Goal: Transaction & Acquisition: Purchase product/service

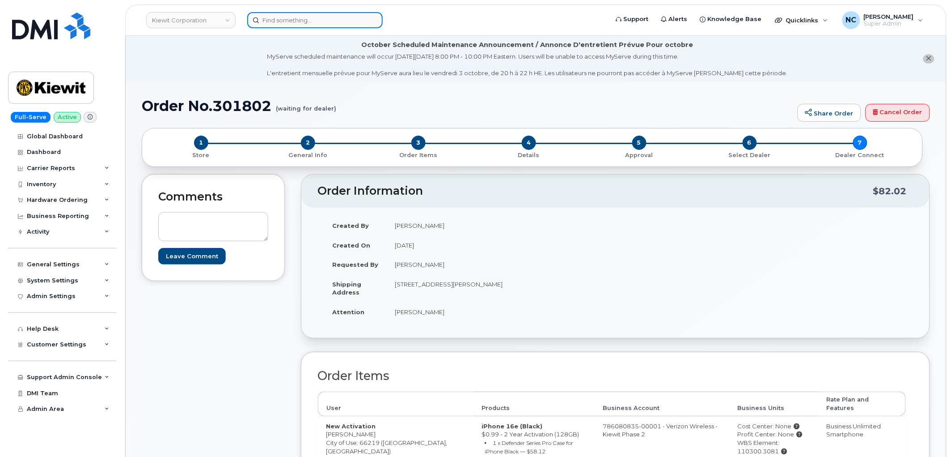
click at [343, 20] on input at bounding box center [315, 20] width 136 height 16
paste input "9134158233"
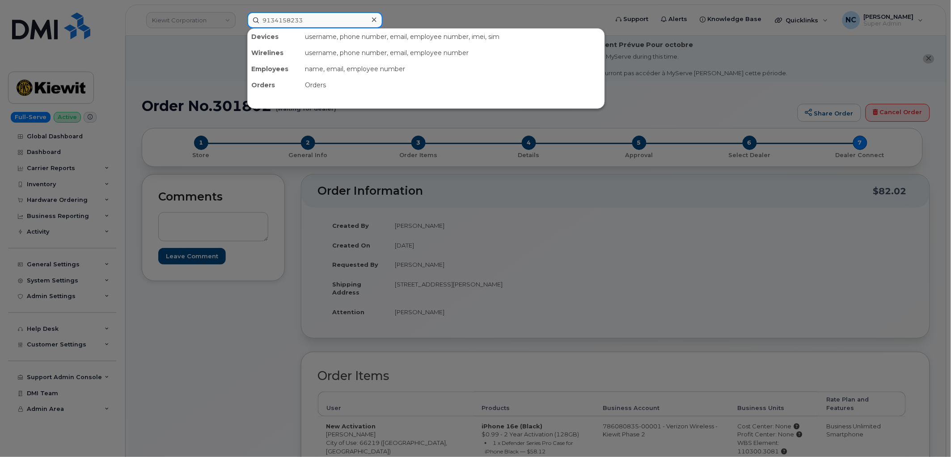
type input "9134158233"
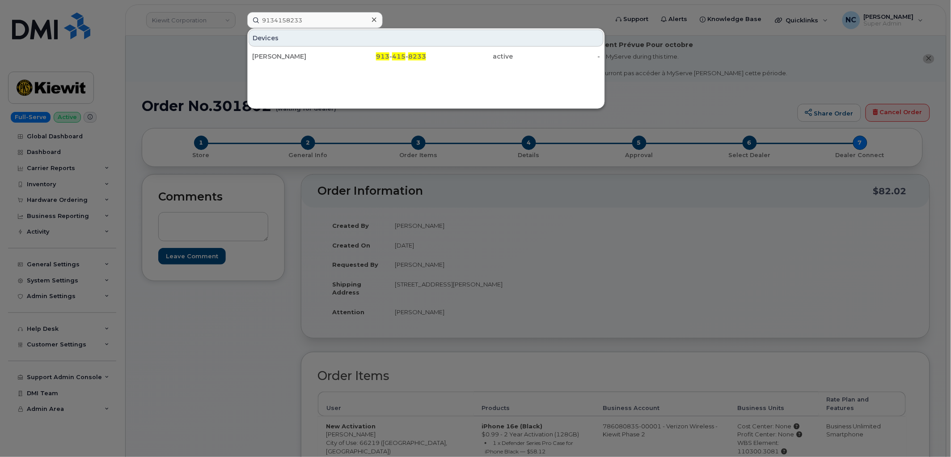
click at [329, 59] on div "[PERSON_NAME]" at bounding box center [295, 56] width 87 height 9
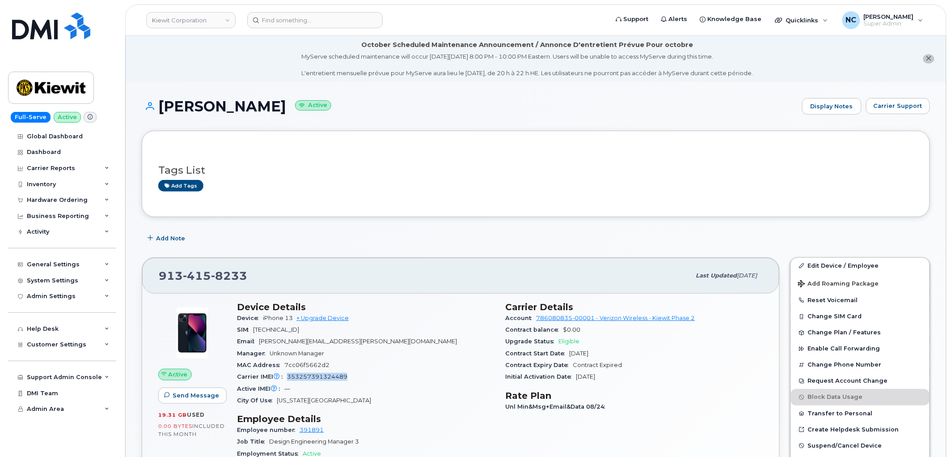
drag, startPoint x: 359, startPoint y: 373, endPoint x: 287, endPoint y: 376, distance: 72.1
click at [287, 376] on div "Carrier IMEI Carrier IMEI is reported during the last billing cycle or change o…" at bounding box center [366, 377] width 258 height 12
copy span "353257391324489"
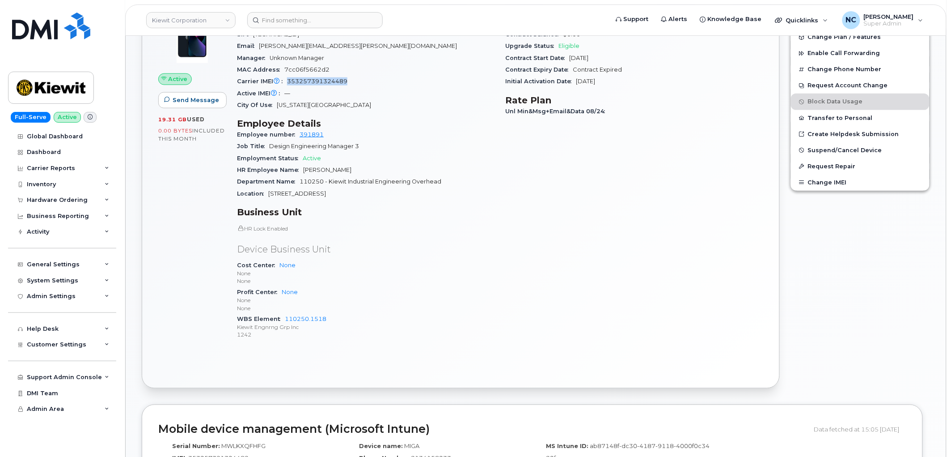
scroll to position [348, 0]
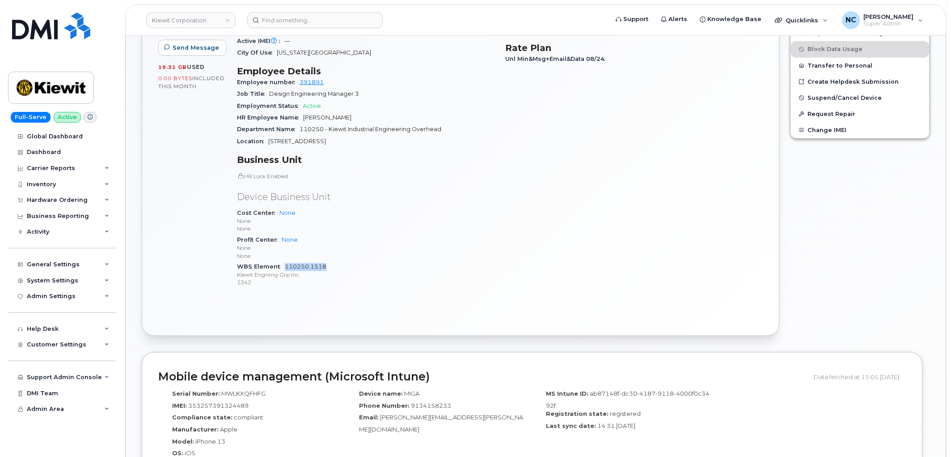
drag, startPoint x: 330, startPoint y: 267, endPoint x: 285, endPoint y: 267, distance: 44.7
click at [285, 267] on div "WBS Element 110250.1518 Kiewit Engnrng Grp Inc 1242" at bounding box center [366, 274] width 258 height 27
copy link "110250.1518"
click at [415, 290] on div "Device Details Device iPhone 13 + Upgrade Device SIM 89148000009444241121 Email…" at bounding box center [366, 125] width 269 height 352
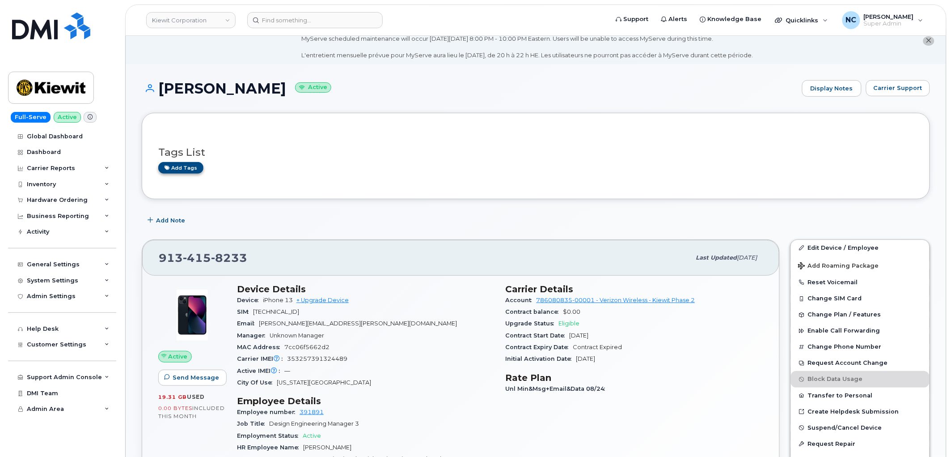
scroll to position [0, 0]
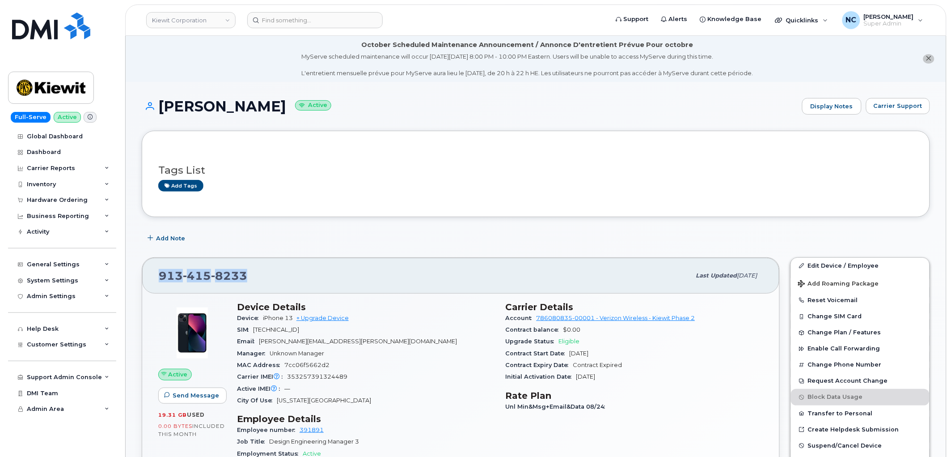
drag, startPoint x: 260, startPoint y: 271, endPoint x: 139, endPoint y: 250, distance: 122.4
copy span "913 415 8233"
click at [72, 199] on div "Hardware Ordering" at bounding box center [57, 199] width 61 height 7
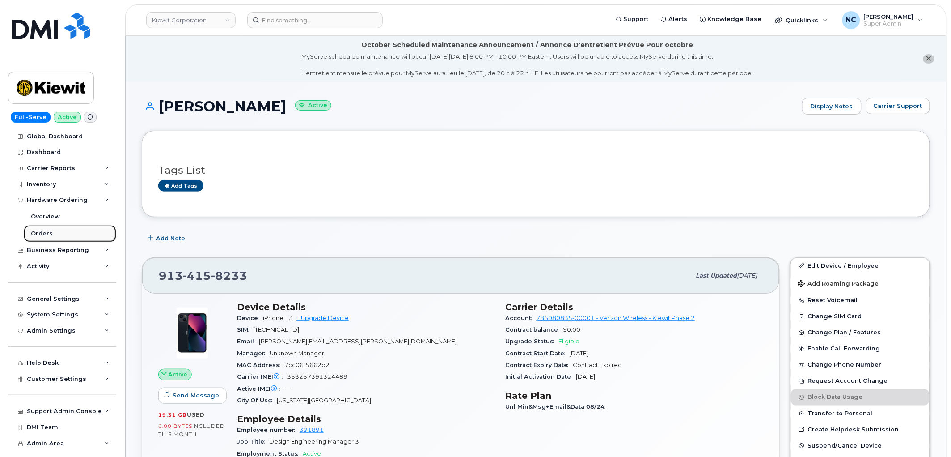
click at [45, 231] on div "Orders" at bounding box center [42, 233] width 22 height 8
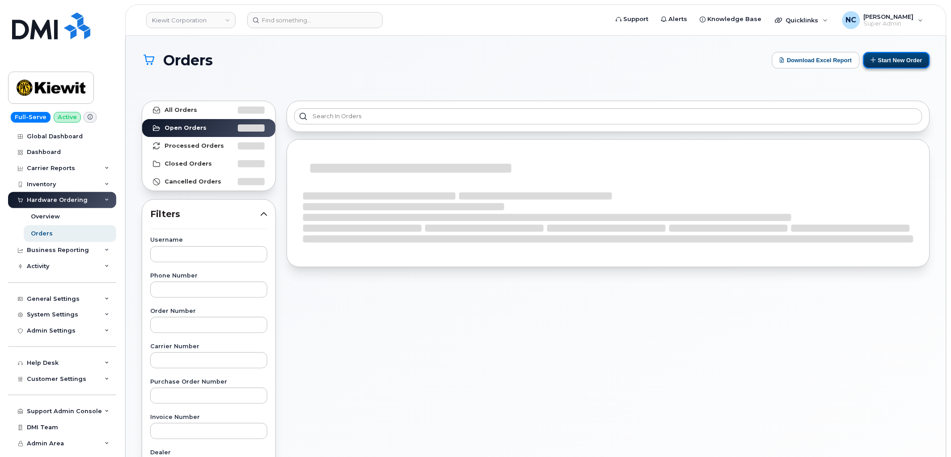
click at [904, 59] on button "Start New Order" at bounding box center [897, 60] width 67 height 17
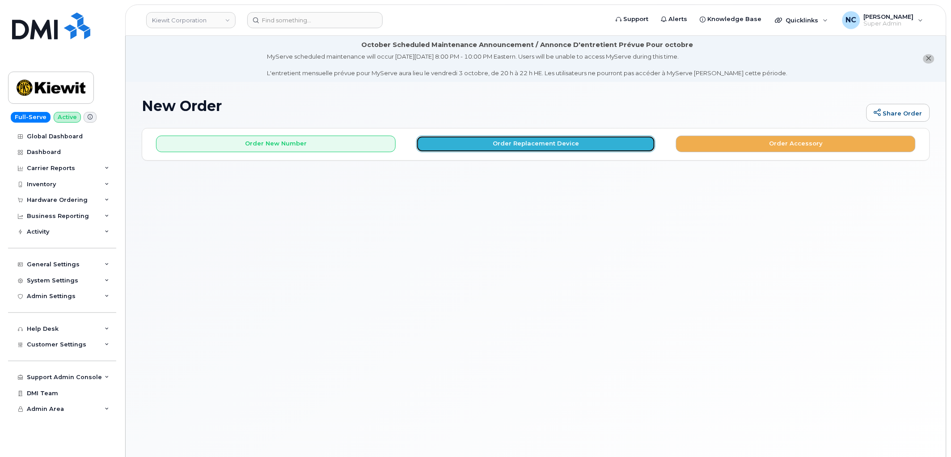
click at [491, 136] on button "Order Replacement Device" at bounding box center [536, 144] width 240 height 17
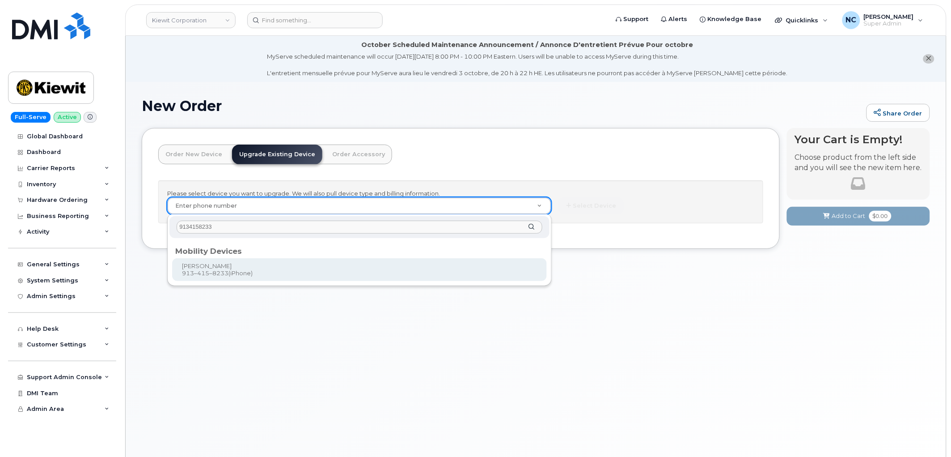
type input "9134158233"
type input "1174015"
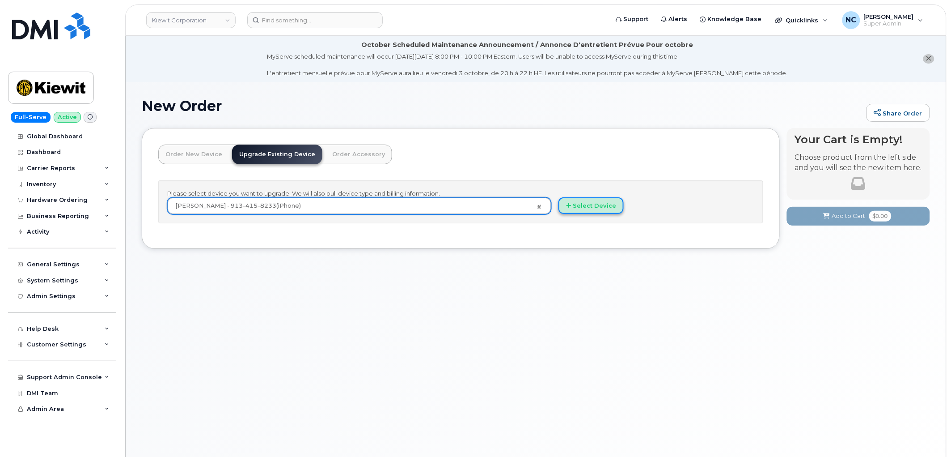
click at [592, 207] on button "Select Device" at bounding box center [591, 205] width 65 height 17
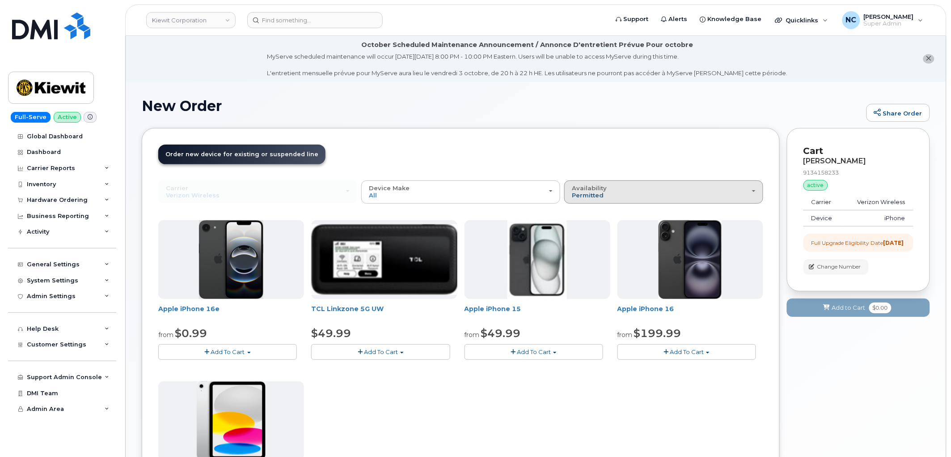
click at [602, 195] on span "Permitted" at bounding box center [588, 194] width 32 height 7
drag, startPoint x: 563, startPoint y: 217, endPoint x: 569, endPoint y: 218, distance: 6.7
click at [564, 217] on div "Use Suspended Line SPENCER SCHREIBER 9134158233 No No change Yes Carrier Verizo…" at bounding box center [460, 400] width 605 height 440
click at [597, 192] on span "Permitted" at bounding box center [588, 194] width 32 height 7
click at [578, 226] on label "All" at bounding box center [576, 227] width 19 height 11
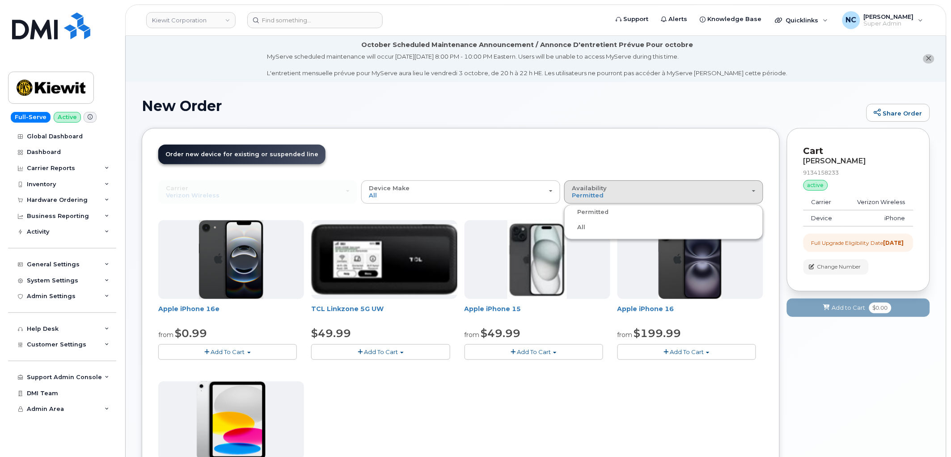
click at [0, 0] on input "All" at bounding box center [0, 0] width 0 height 0
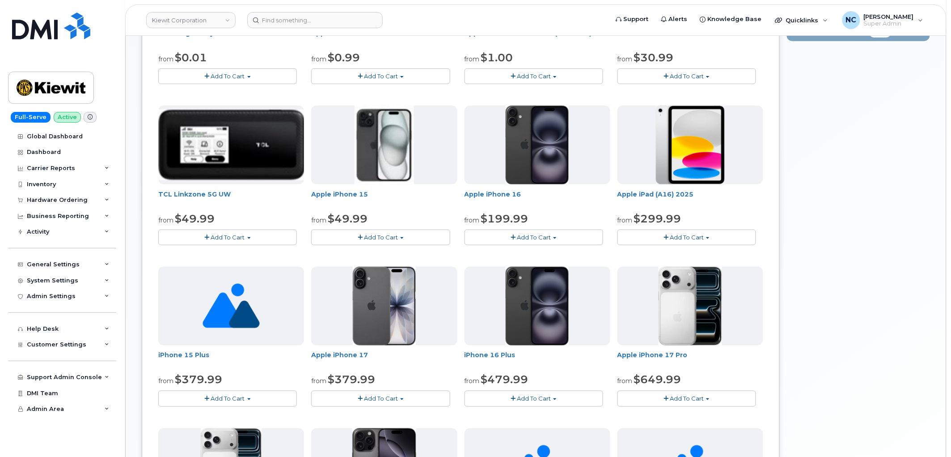
scroll to position [397, 0]
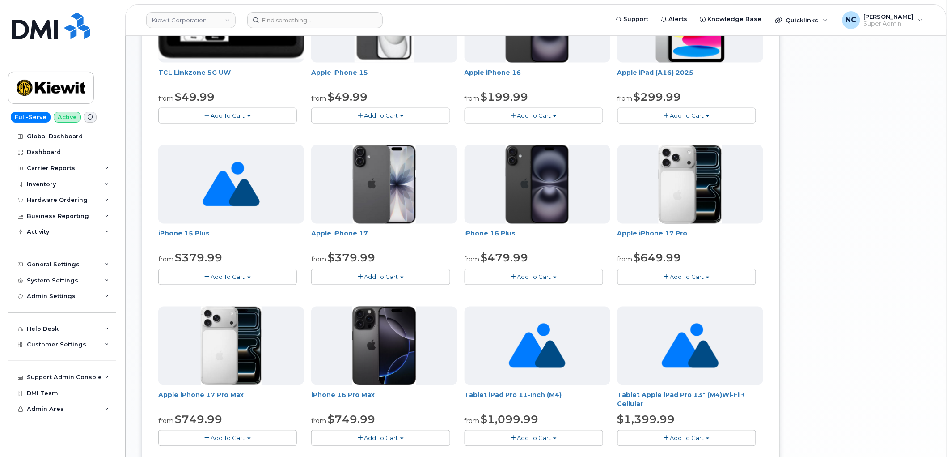
click at [551, 114] on span "Add To Cart" at bounding box center [534, 115] width 34 height 7
click at [547, 144] on link "$199.99 - 2 Year Upgrade (128GB)" at bounding box center [527, 143] width 120 height 11
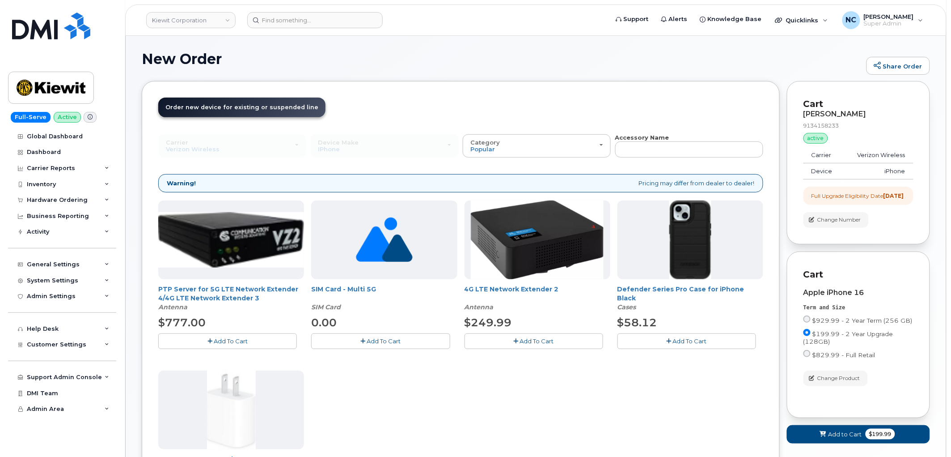
scroll to position [99, 0]
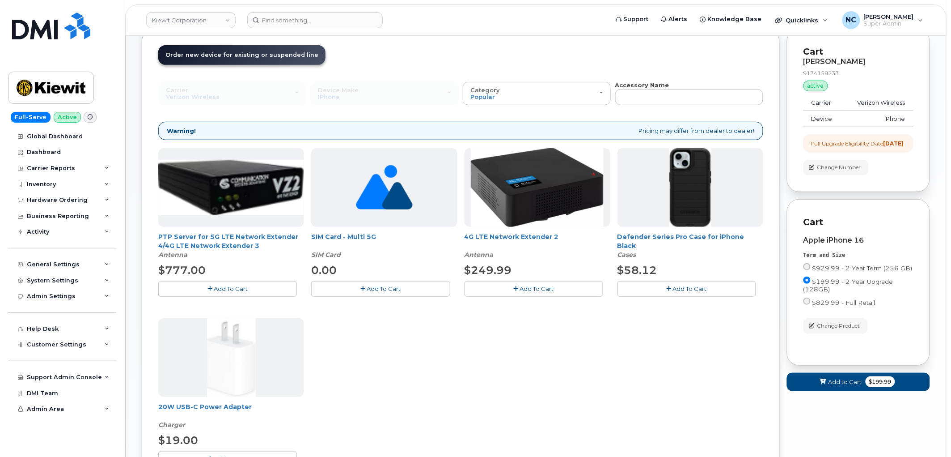
click at [678, 288] on span "Add To Cart" at bounding box center [690, 288] width 34 height 7
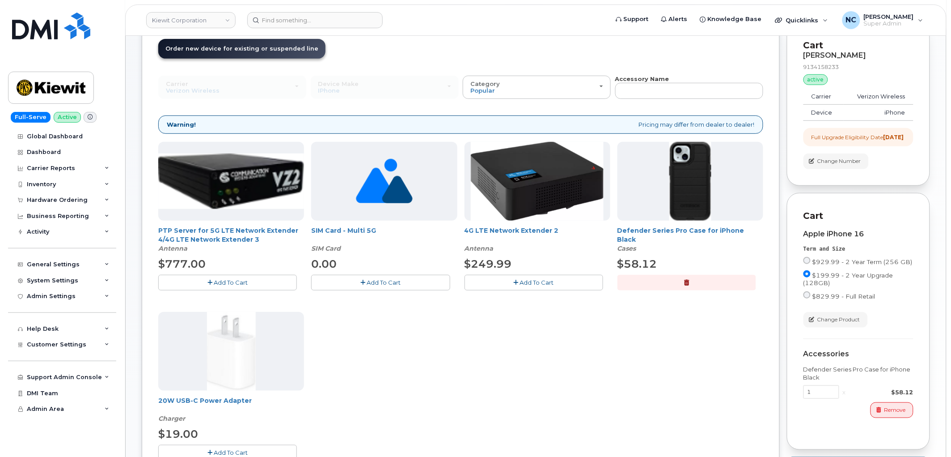
scroll to position [199, 0]
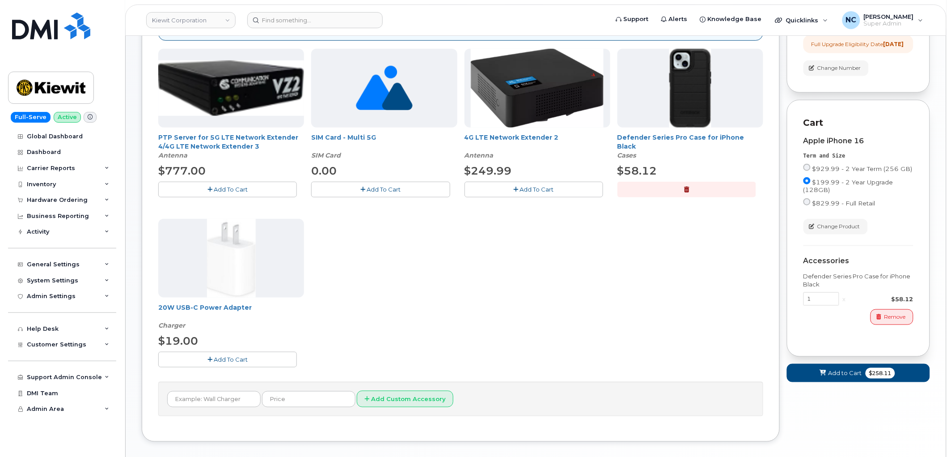
click at [225, 361] on span "Add To Cart" at bounding box center [231, 359] width 34 height 7
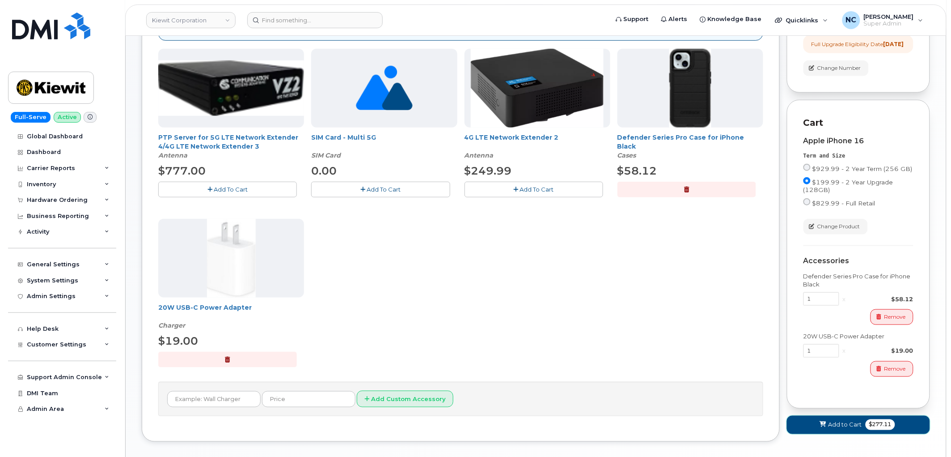
click at [834, 429] on span "Add to Cart" at bounding box center [846, 424] width 34 height 8
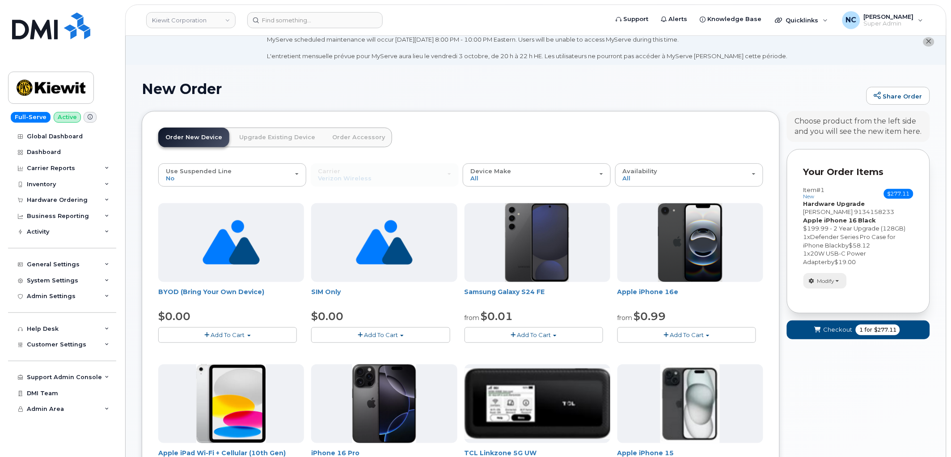
scroll to position [0, 0]
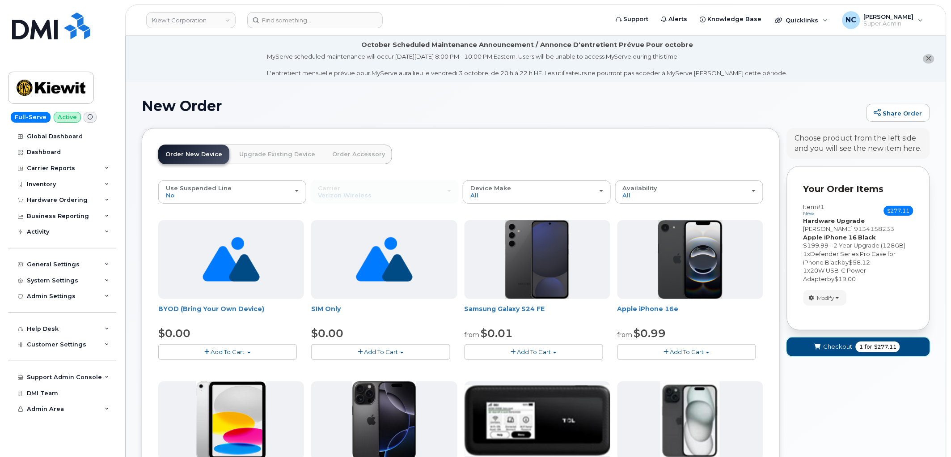
click at [835, 352] on button "Checkout 1 for $277.11" at bounding box center [858, 346] width 143 height 18
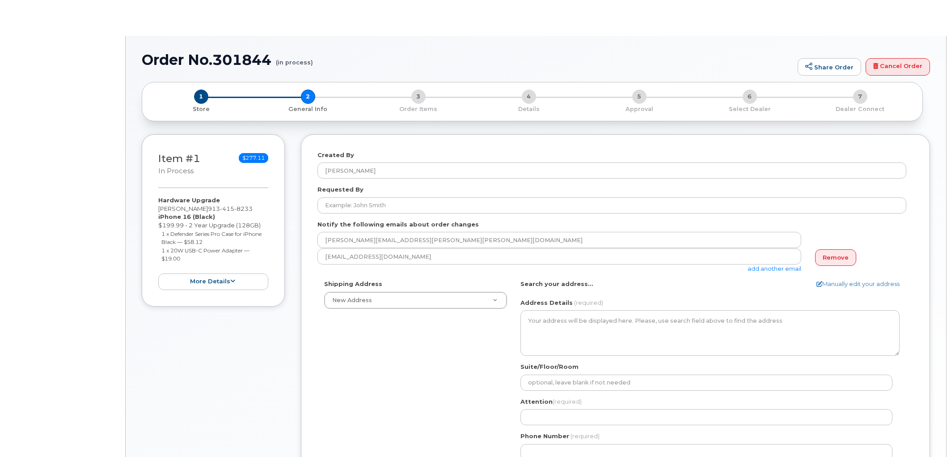
select select
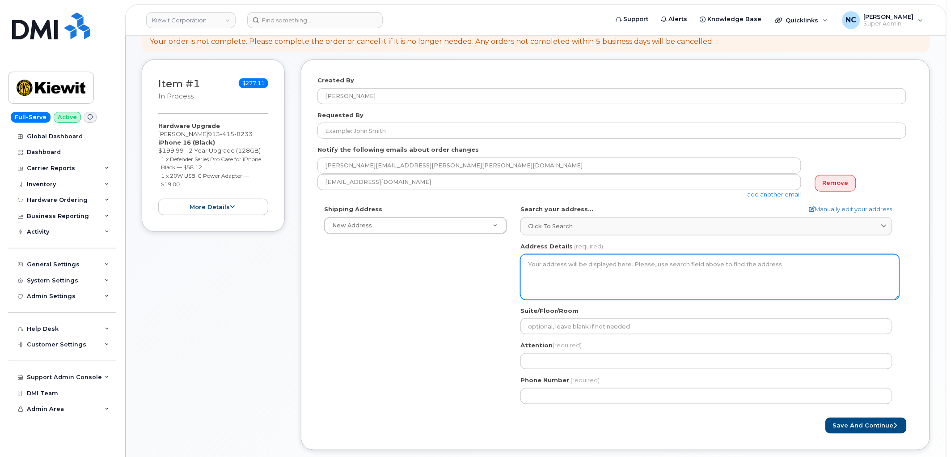
scroll to position [149, 0]
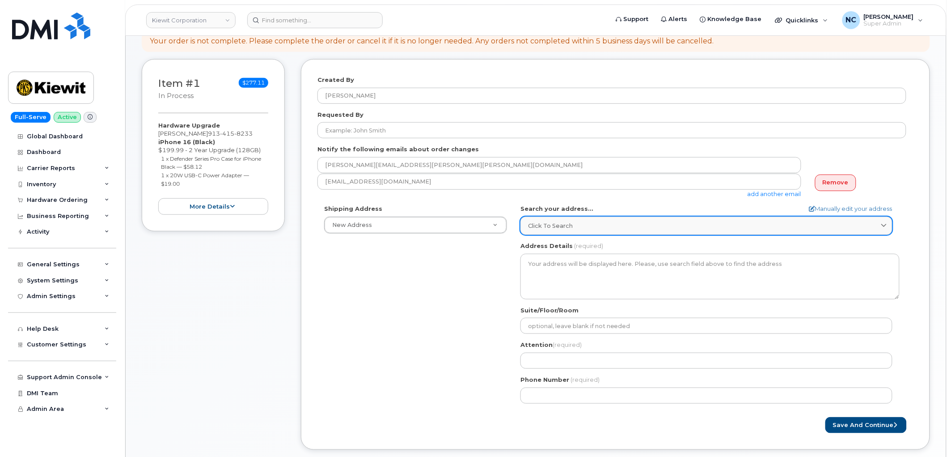
click at [564, 224] on span "Click to search" at bounding box center [550, 225] width 45 height 8
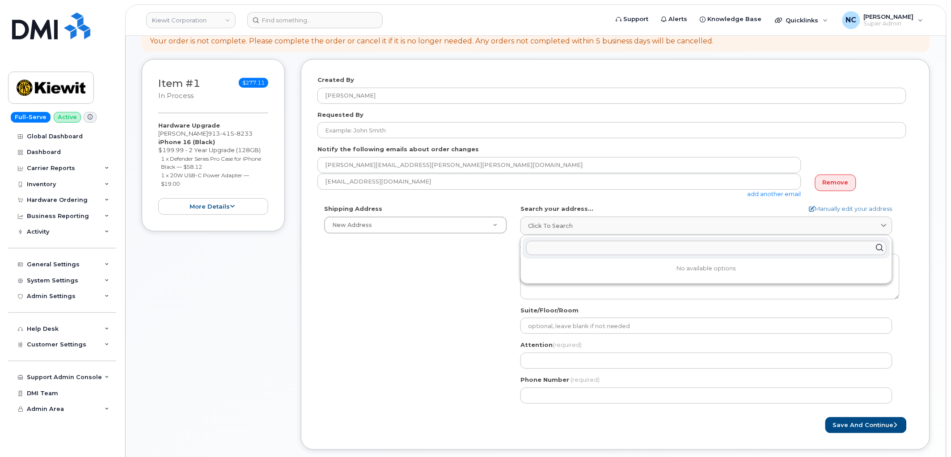
drag, startPoint x: 564, startPoint y: 224, endPoint x: 539, endPoint y: 246, distance: 33.9
click at [539, 246] on input "text" at bounding box center [706, 248] width 361 height 14
paste input "2102 N 147th St, Basehor KS, 66007"
type input "2102 N 147th St, Basehor KS, 66007"
click at [660, 273] on div "2102 N 147th St Basehor KS 66007-9623" at bounding box center [707, 269] width 368 height 15
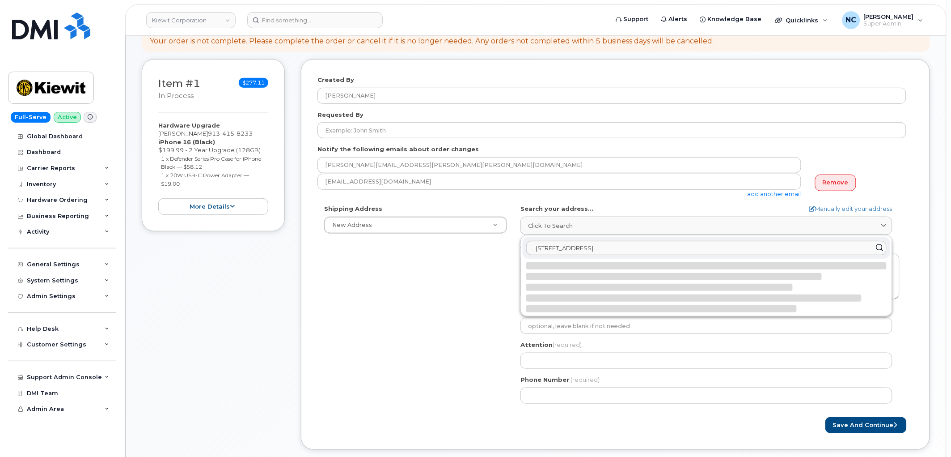
select select
type textarea "2102 N 147th St BASEHOR KS 66007-9623 UNITED STATES"
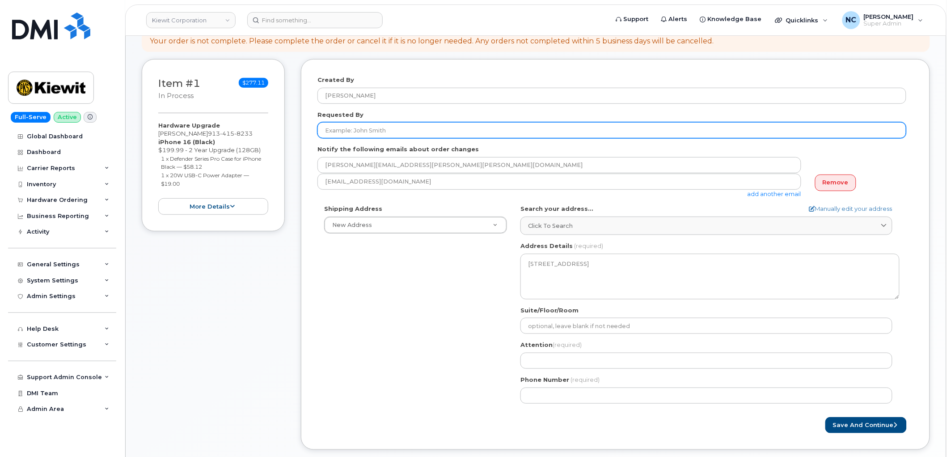
click at [382, 130] on input "Requested By" at bounding box center [612, 130] width 589 height 16
paste input "Spencer Schreiber"
type input "Spencer Schreiber"
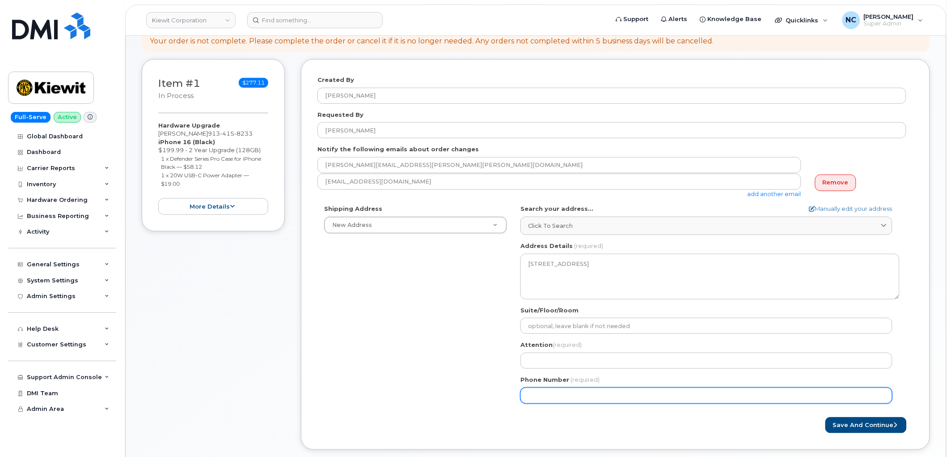
click at [383, 354] on div "Shipping Address New Address New Address 4677 Glenforest Dr NE 16301 Texas 249 …" at bounding box center [612, 306] width 589 height 205
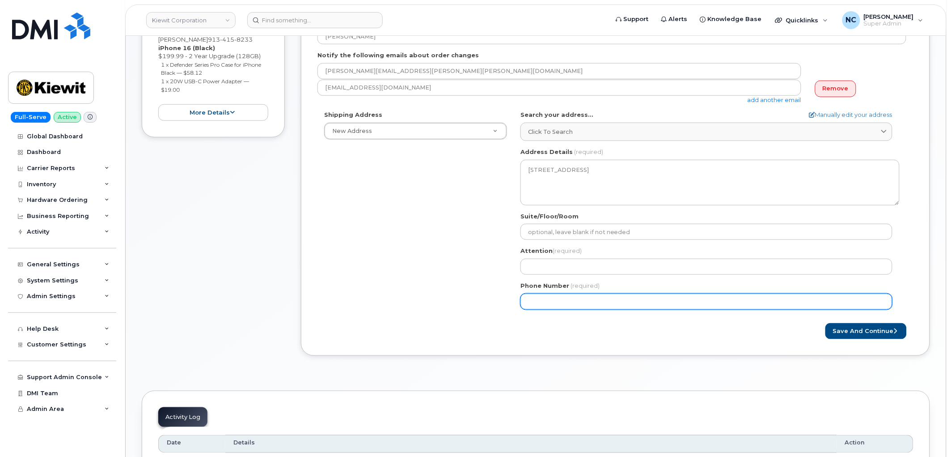
scroll to position [348, 0]
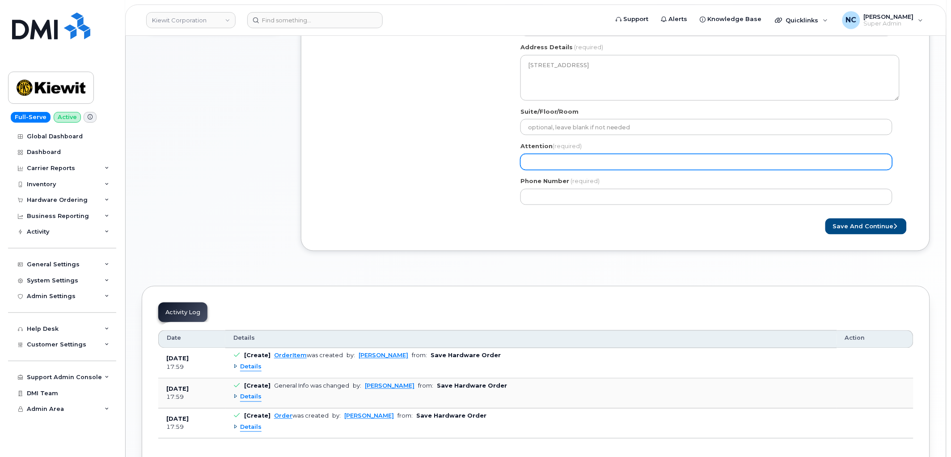
click at [567, 157] on input "Attention (required)" at bounding box center [707, 162] width 372 height 16
paste input "Spencer Schreiber"
select select
type input "[PERSON_NAME]"
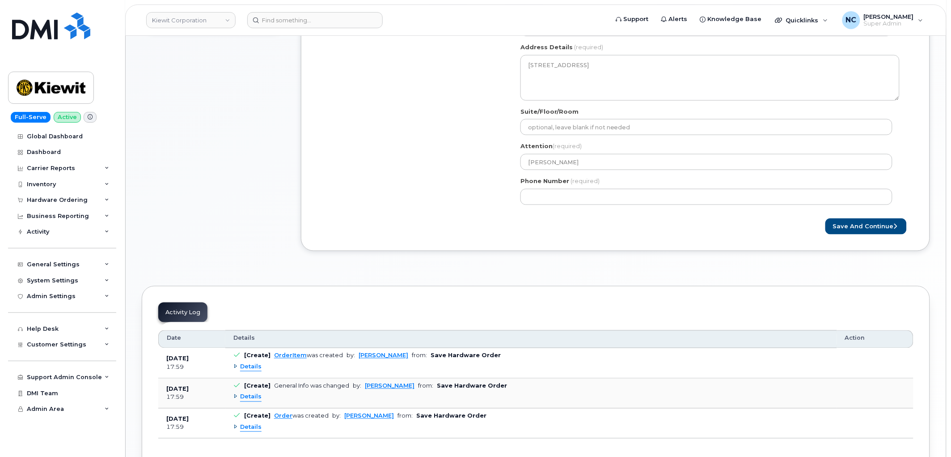
click at [369, 115] on div "Shipping Address New Address New Address 4677 Glenforest Dr NE 16301 Texas 249 …" at bounding box center [612, 108] width 589 height 205
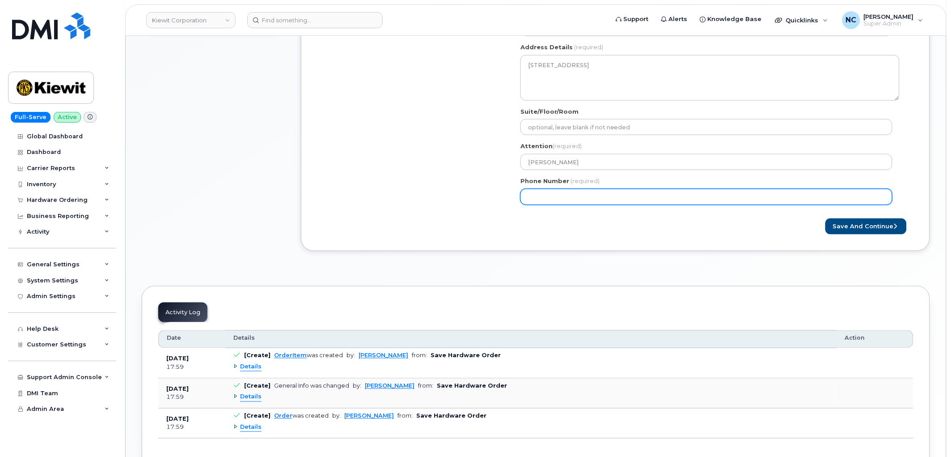
paste input "9134158233"
click at [578, 195] on input "Phone Number" at bounding box center [707, 197] width 372 height 16
select select
type input "9134158233"
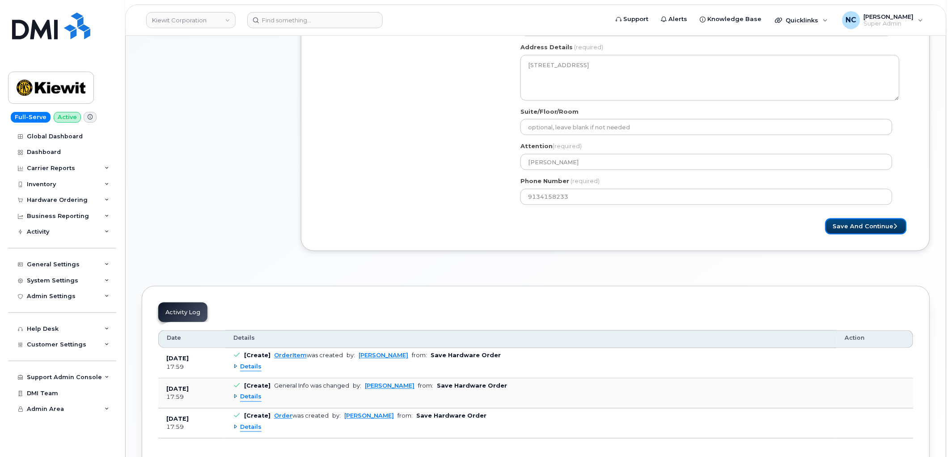
drag, startPoint x: 862, startPoint y: 221, endPoint x: 754, endPoint y: 209, distance: 109.3
click at [863, 221] on button "Save and Continue" at bounding box center [866, 226] width 81 height 17
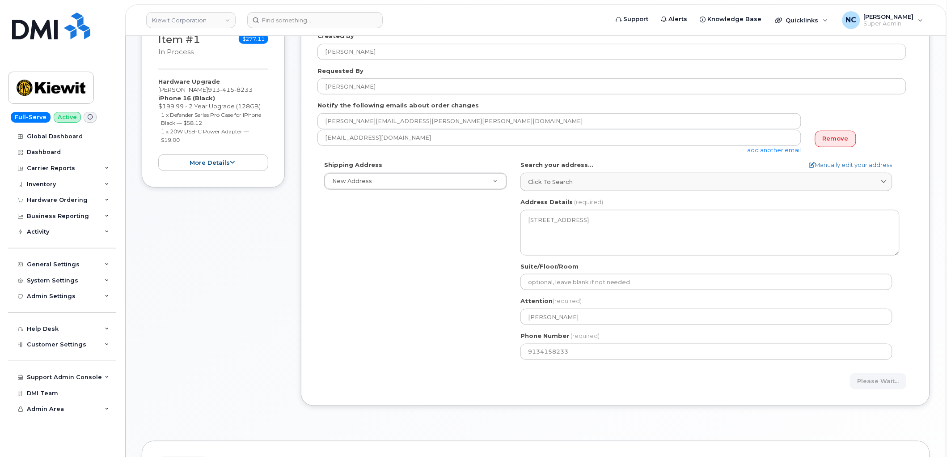
scroll to position [199, 0]
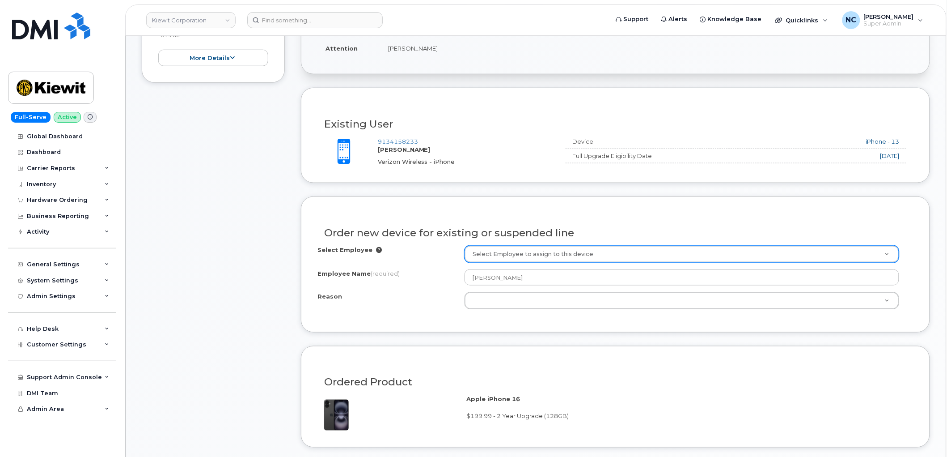
scroll to position [298, 0]
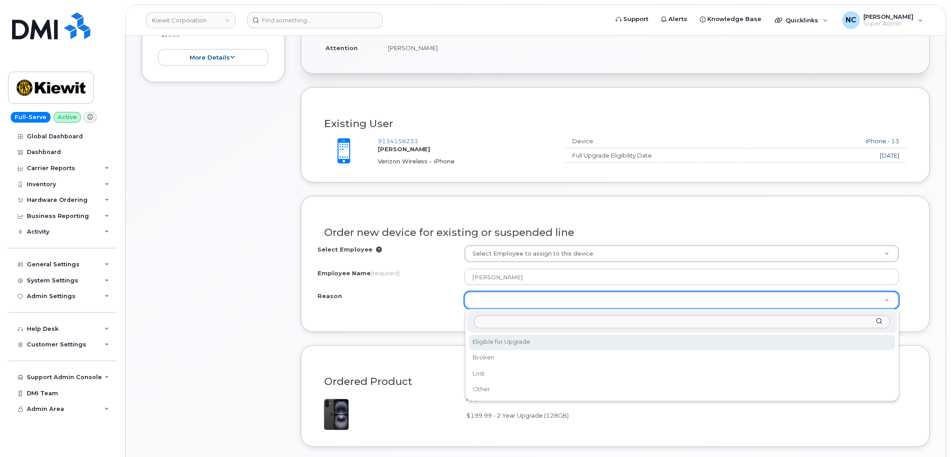
select select "eligible_for_upgrade"
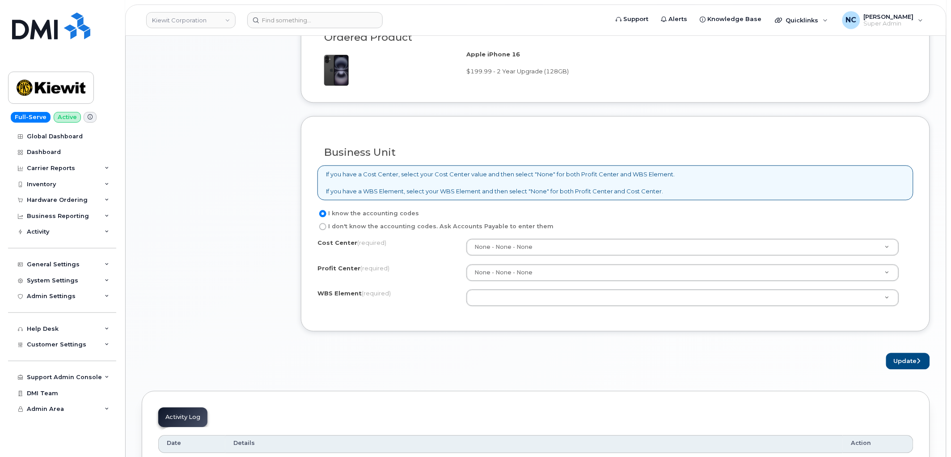
scroll to position [646, 0]
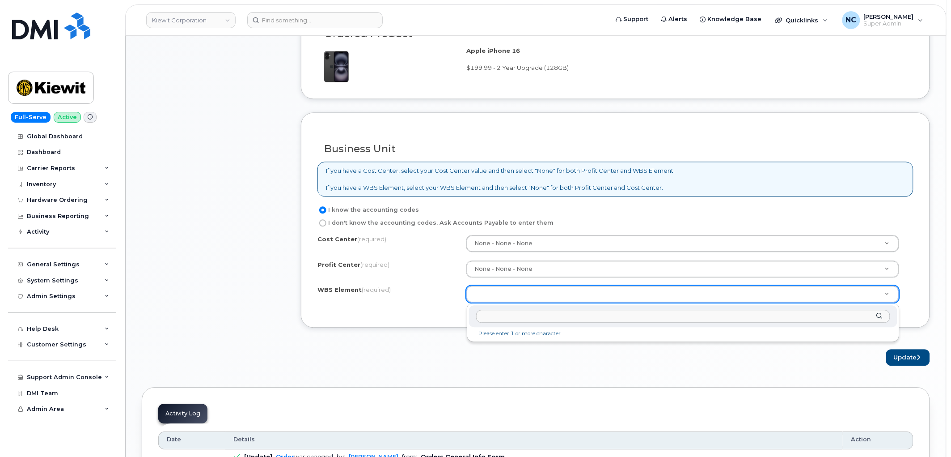
paste input "110250.1518"
type input "110250.1518"
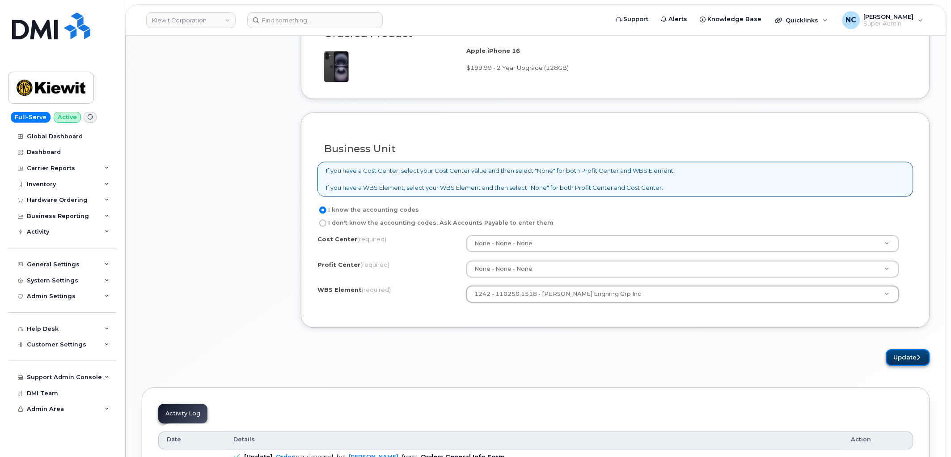
click at [913, 365] on button "Update" at bounding box center [909, 357] width 44 height 17
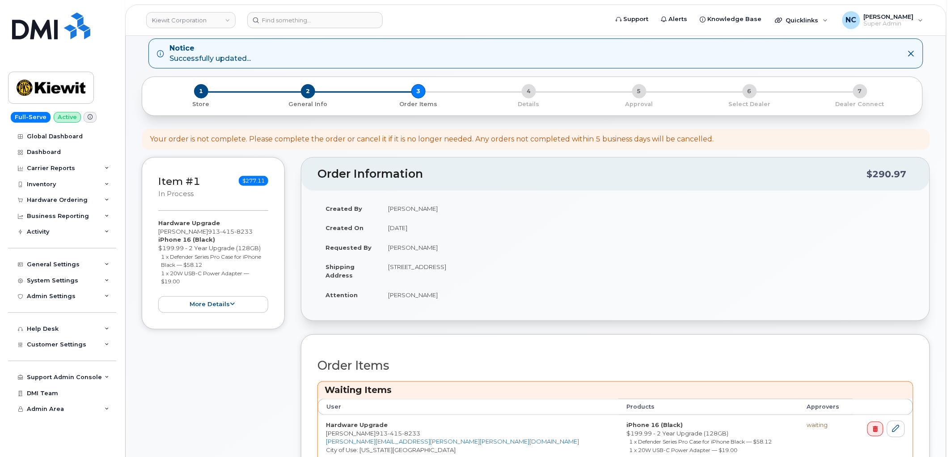
scroll to position [248, 0]
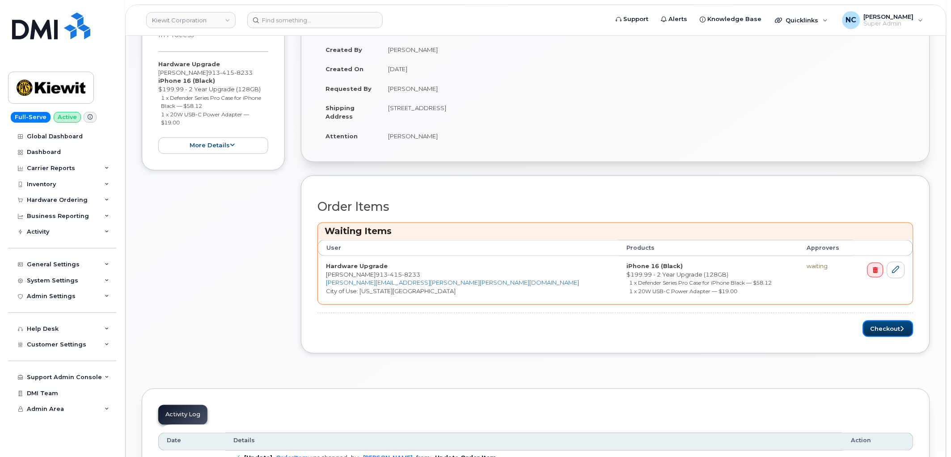
drag, startPoint x: 883, startPoint y: 331, endPoint x: 752, endPoint y: 346, distance: 132.3
click at [883, 331] on button "Checkout" at bounding box center [888, 328] width 51 height 17
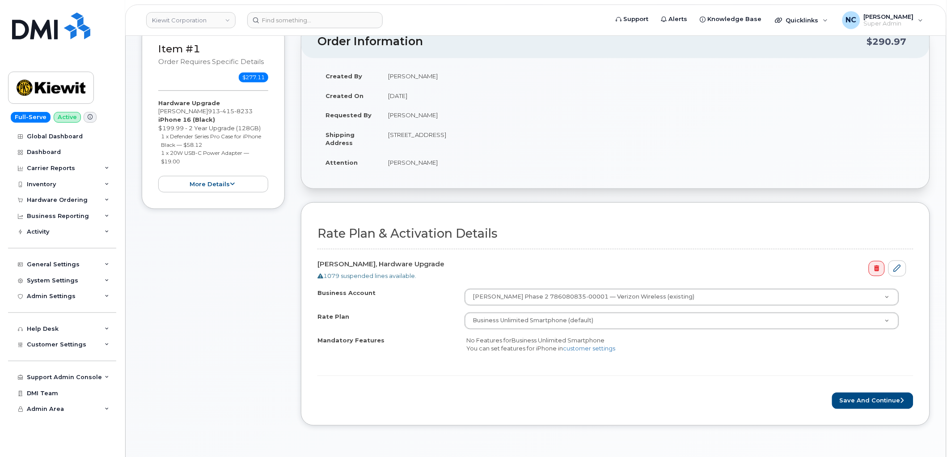
scroll to position [298, 0]
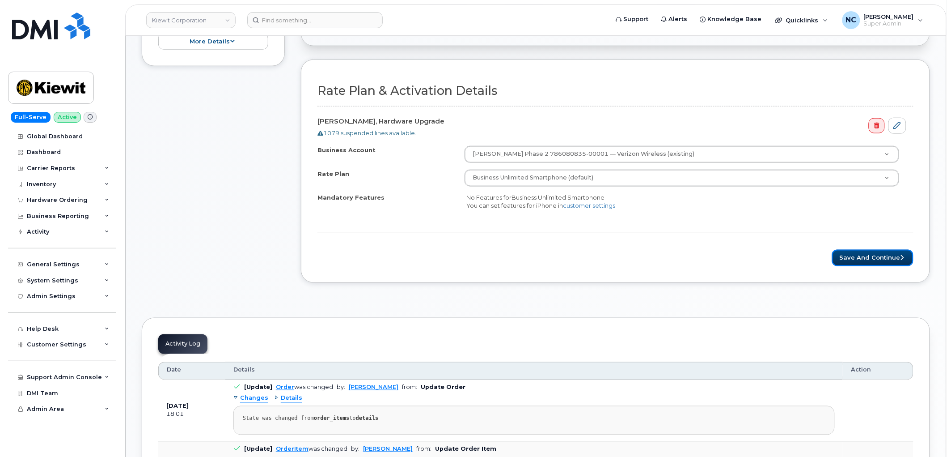
click at [857, 255] on button "Save and Continue" at bounding box center [872, 258] width 81 height 17
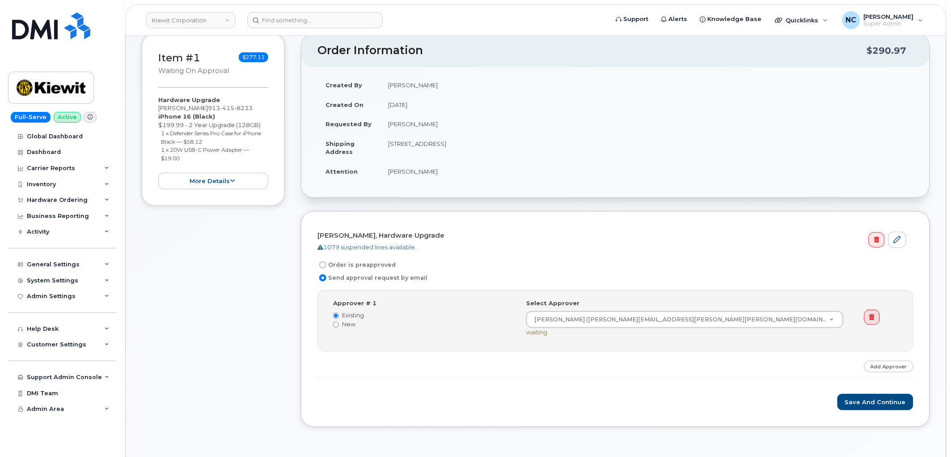
scroll to position [149, 0]
click at [870, 399] on button "Save and Continue" at bounding box center [876, 399] width 76 height 17
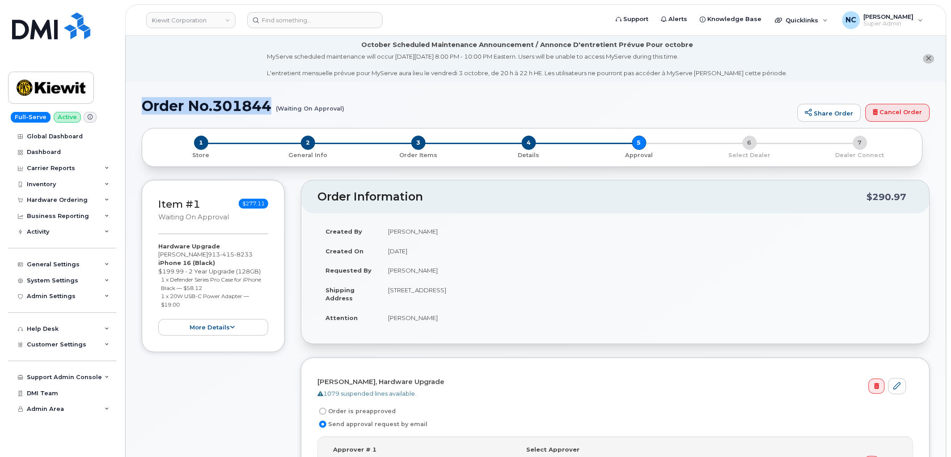
drag, startPoint x: 271, startPoint y: 104, endPoint x: 148, endPoint y: 104, distance: 123.0
click at [148, 104] on h1 "Order No.301844 (Waiting On Approval)" at bounding box center [468, 106] width 652 height 16
copy h1 "Order No.301844"
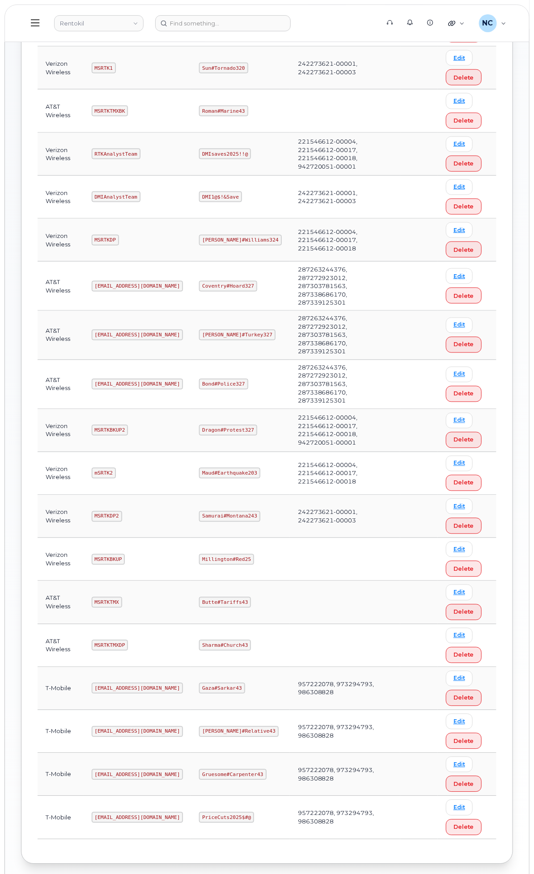
scroll to position [298, 0]
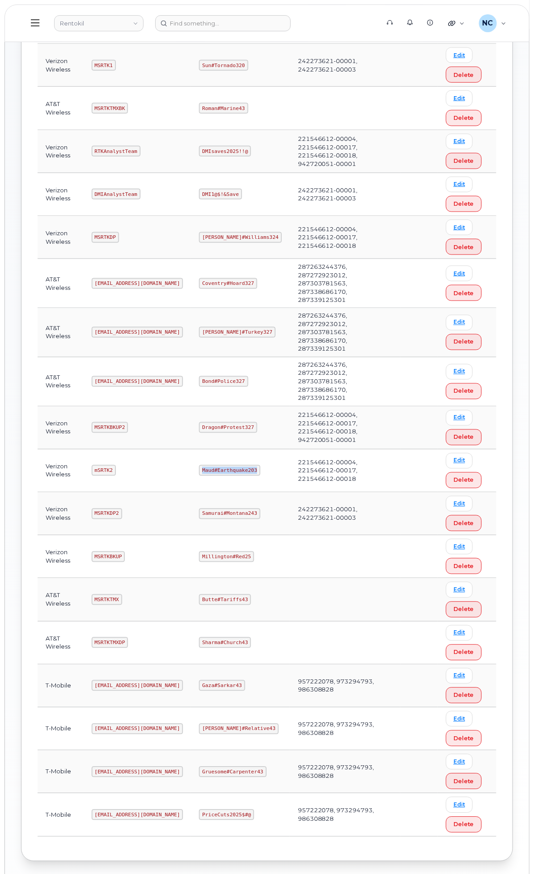
drag, startPoint x: 369, startPoint y: 556, endPoint x: 302, endPoint y: 556, distance: 66.2
click at [302, 492] on tr "Verizon Wireless mSRTK2 Maud#Earthquake203 221546612-00004, 221546612-00017, 22…" at bounding box center [267, 471] width 459 height 43
copy tr "Maud#Earthquake203"
